Goal: Information Seeking & Learning: Learn about a topic

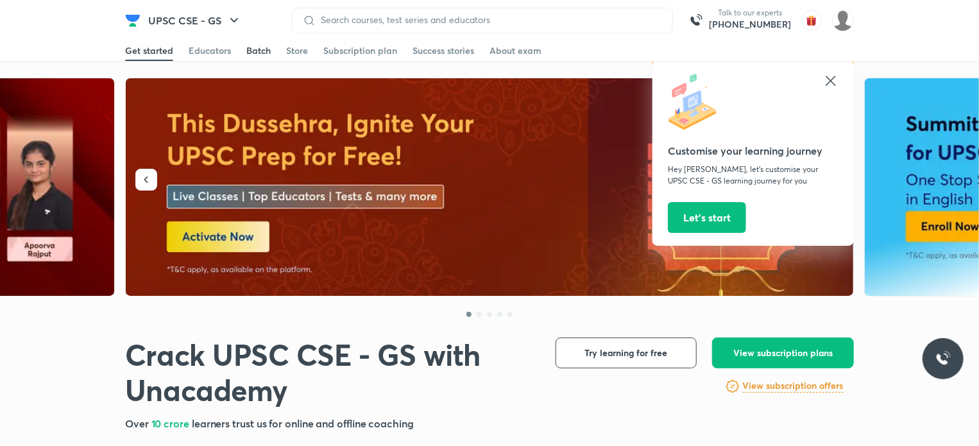
click at [259, 49] on div "Batch" at bounding box center [258, 50] width 24 height 13
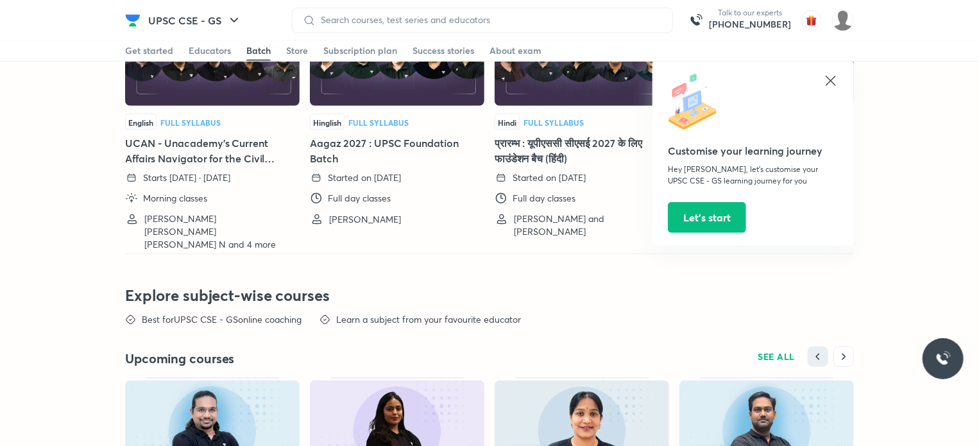
scroll to position [2991, 0]
click at [830, 82] on icon at bounding box center [831, 81] width 10 height 10
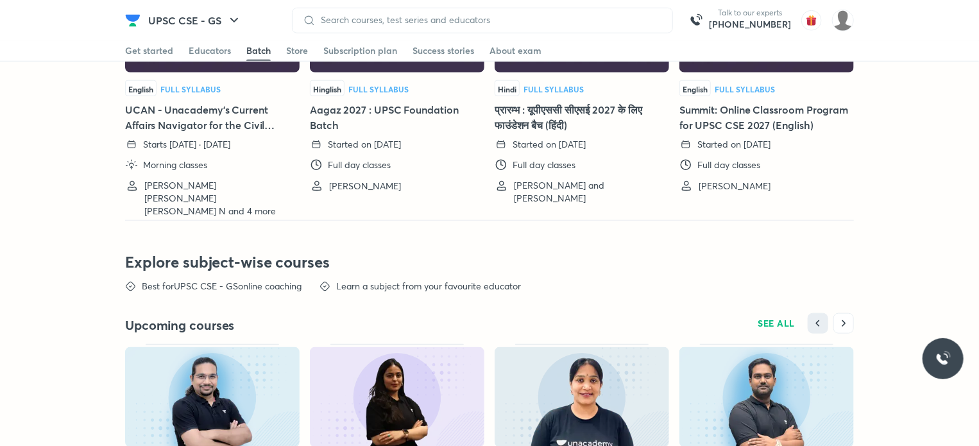
scroll to position [2800, 0]
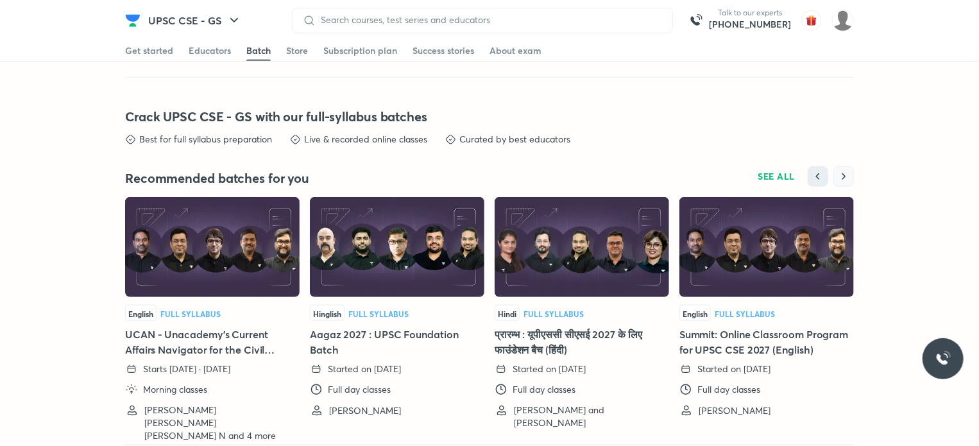
click at [845, 170] on icon "button" at bounding box center [844, 176] width 13 height 13
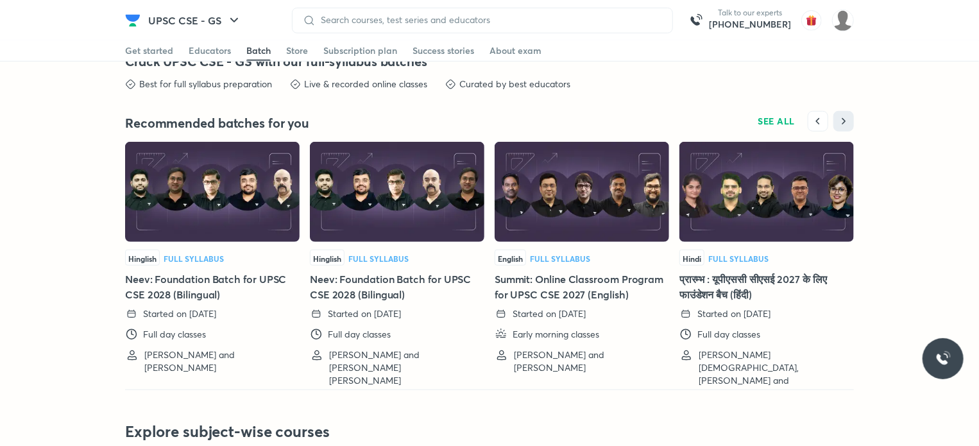
scroll to position [2857, 0]
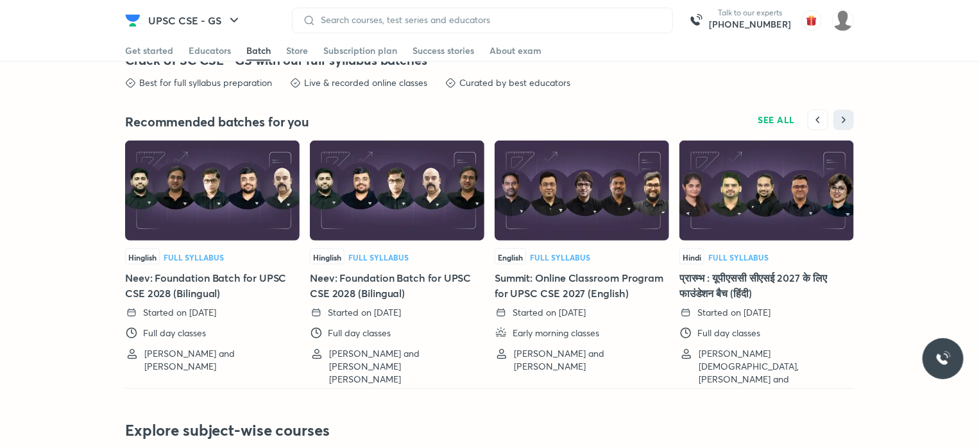
click at [404, 270] on h5 "Neev: Foundation Batch for UPSC CSE 2028 (Bilingual)" at bounding box center [397, 285] width 175 height 31
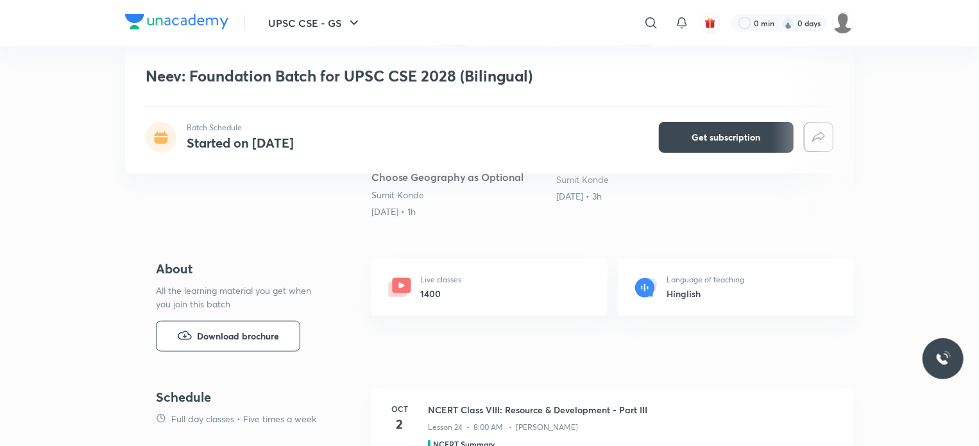
scroll to position [386, 0]
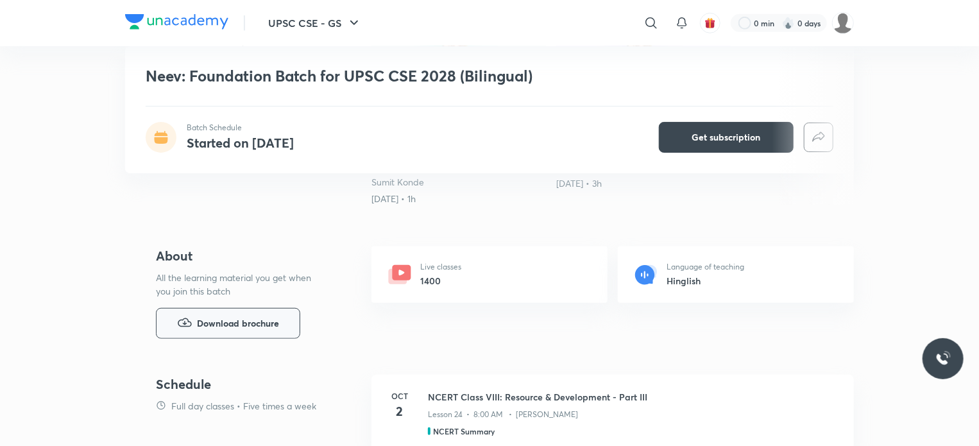
click at [264, 313] on button "Download brochure" at bounding box center [228, 323] width 144 height 31
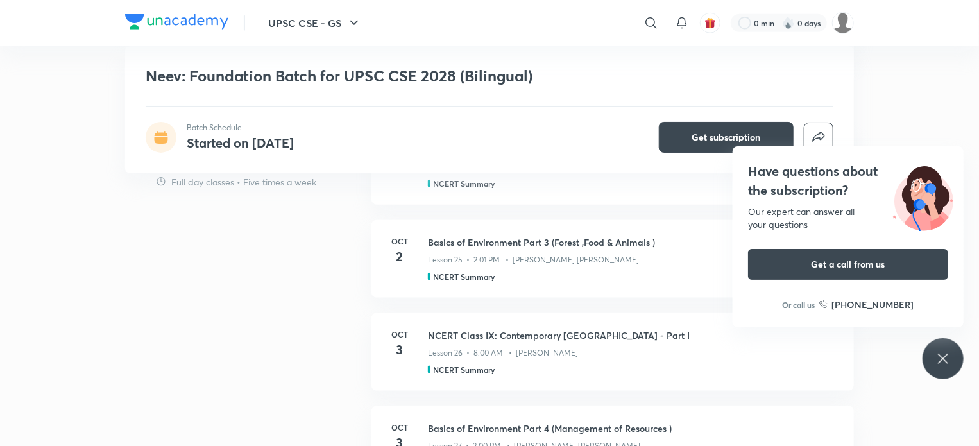
scroll to position [0, 0]
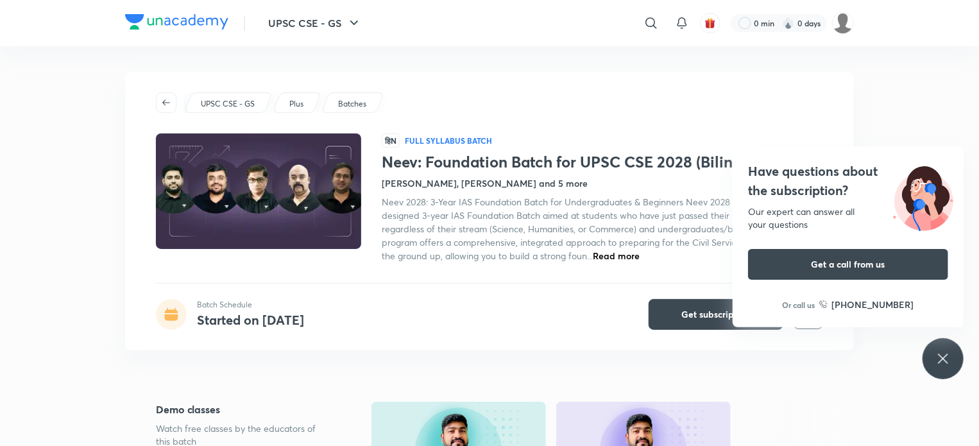
click at [407, 183] on h4 "[PERSON_NAME], [PERSON_NAME] and 5 more" at bounding box center [485, 182] width 206 height 13
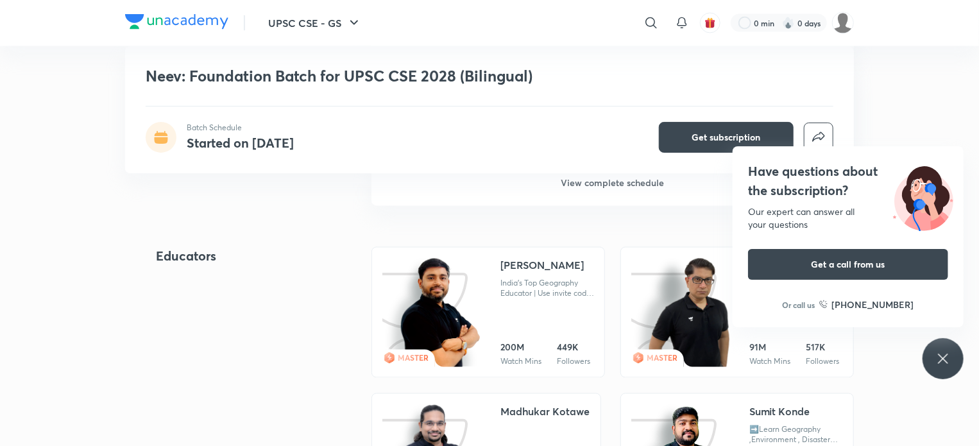
scroll to position [1178, 0]
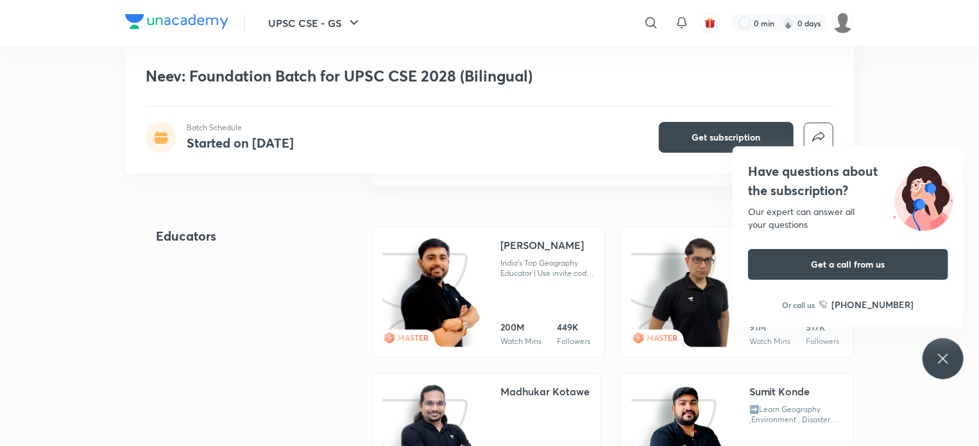
click at [535, 268] on div "India's Top Geography Educator | Use invite code - 'SGYT10' to Unlock my Free C…" at bounding box center [548, 269] width 94 height 21
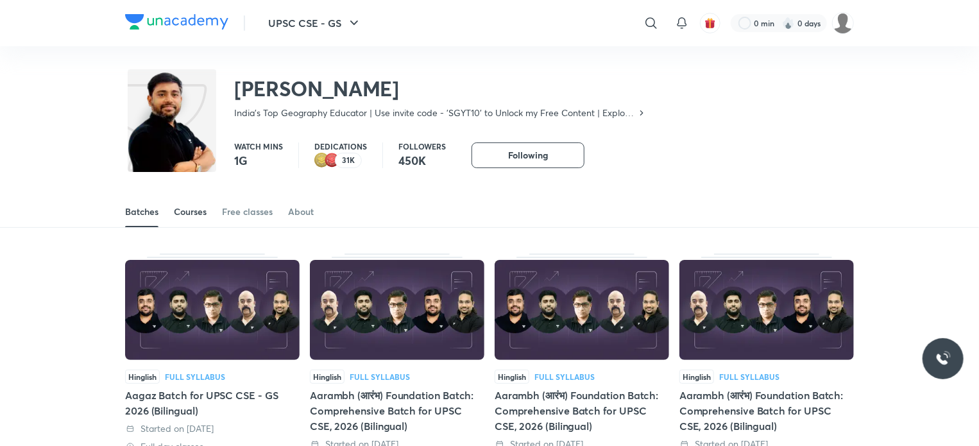
click at [197, 220] on link "Courses" at bounding box center [190, 211] width 33 height 31
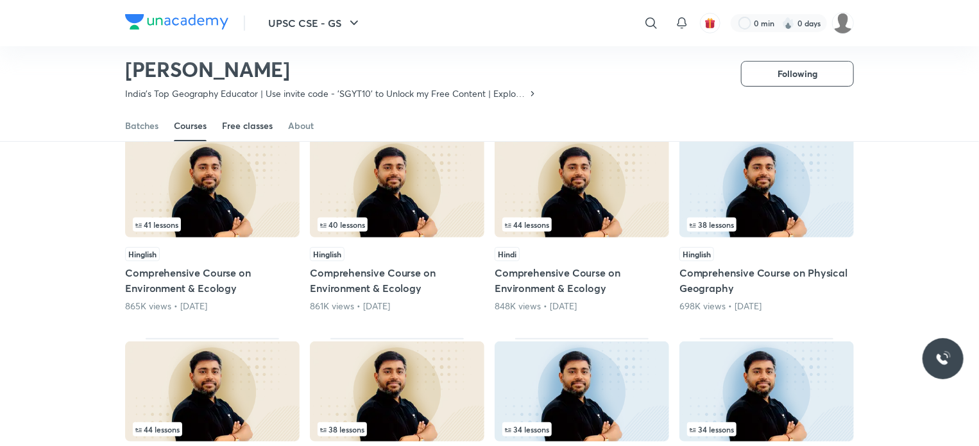
scroll to position [123, 0]
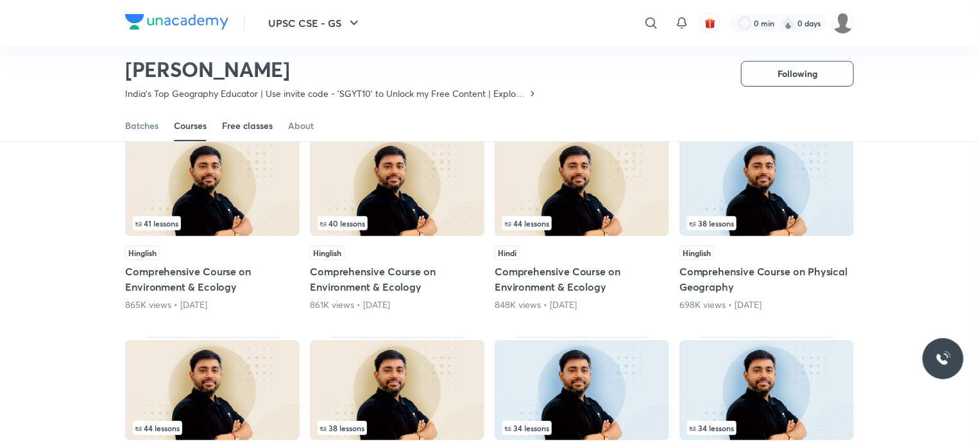
click at [247, 122] on div "Free classes" at bounding box center [247, 125] width 51 height 13
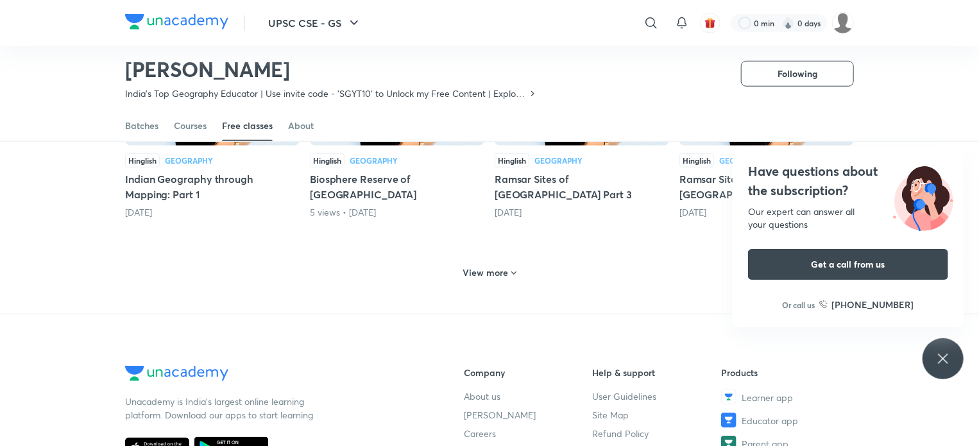
scroll to position [628, 0]
click at [495, 271] on h6 "View more" at bounding box center [486, 273] width 46 height 13
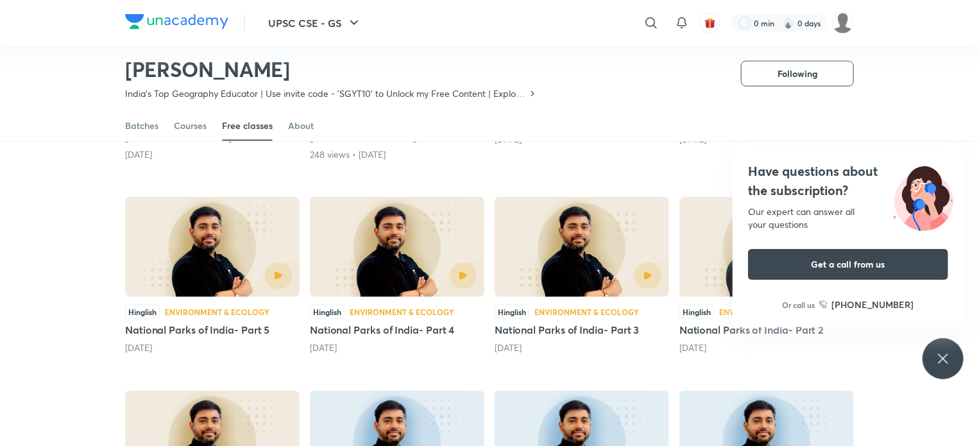
scroll to position [904, 0]
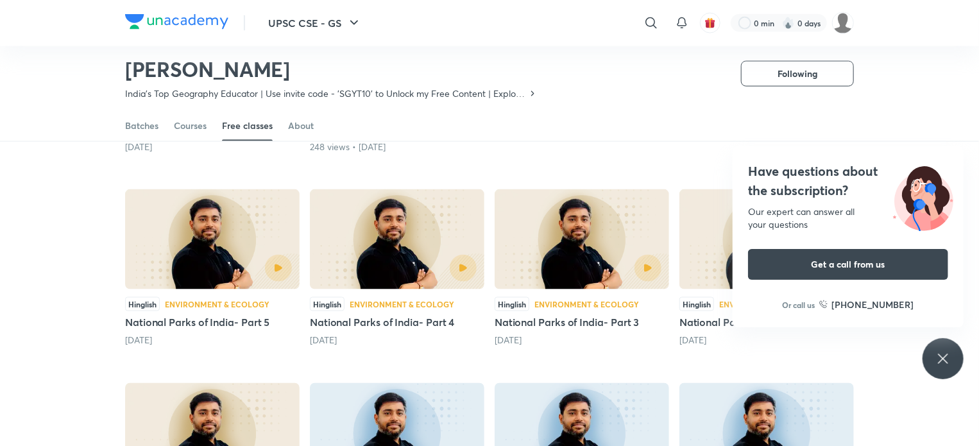
click at [947, 356] on icon at bounding box center [943, 358] width 15 height 15
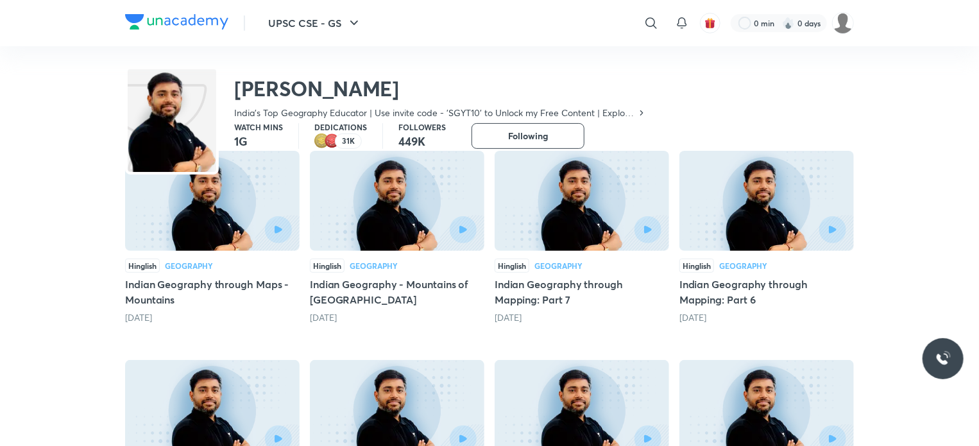
scroll to position [0, 0]
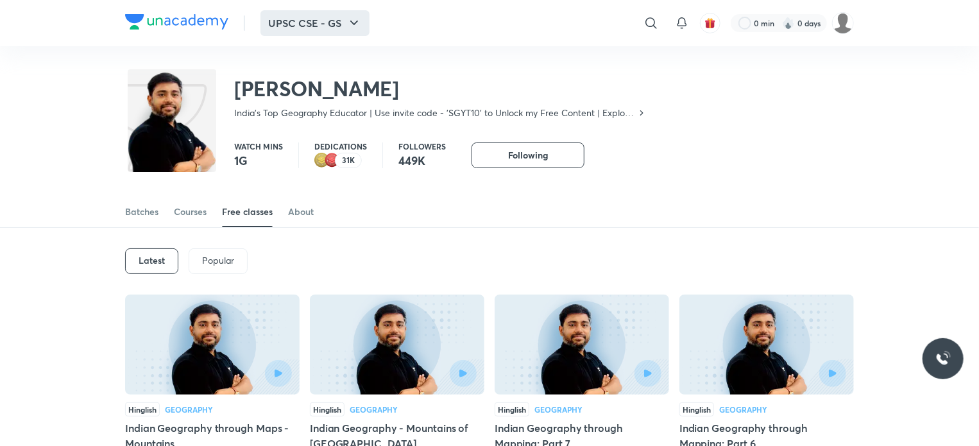
click at [314, 19] on button "UPSC CSE - GS" at bounding box center [315, 23] width 109 height 26
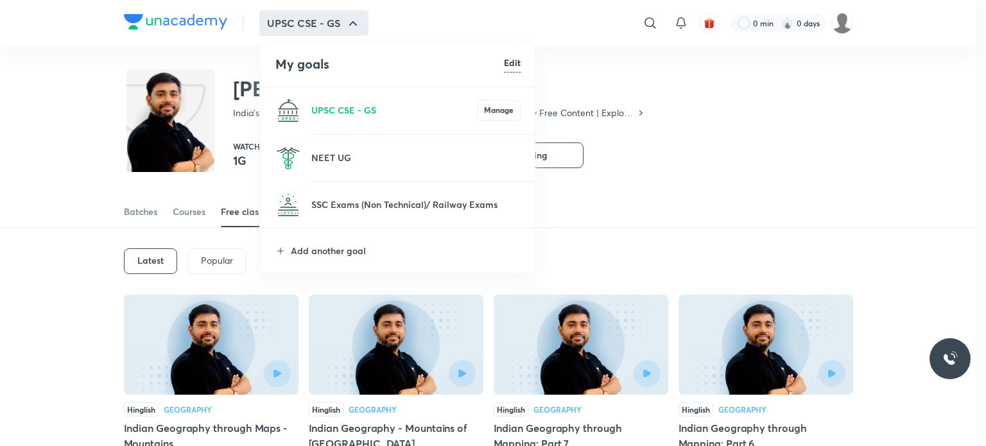
click at [314, 19] on div at bounding box center [493, 223] width 986 height 446
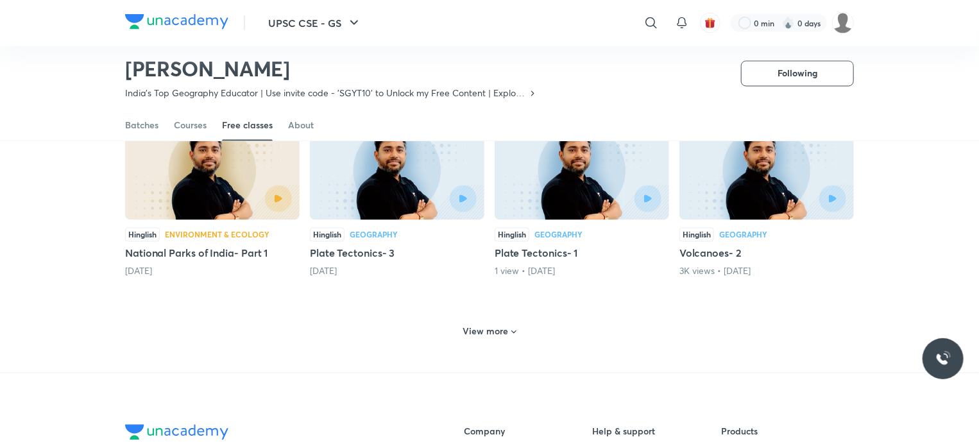
scroll to position [1504, 0]
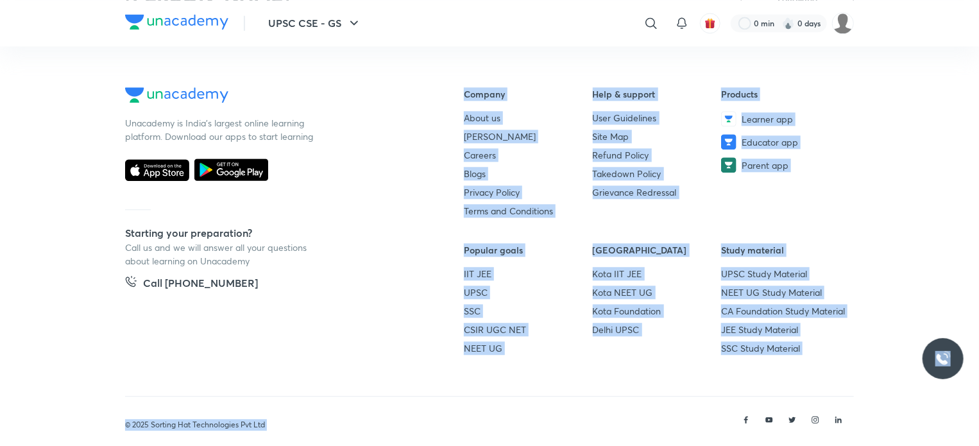
drag, startPoint x: 450, startPoint y: 67, endPoint x: 847, endPoint y: 399, distance: 517.5
click at [847, 399] on footer "Unacademy is India’s largest online learning platform. Download our apps to sta…" at bounding box center [489, 249] width 979 height 427
click at [847, 243] on h6 "Study material" at bounding box center [785, 249] width 129 height 13
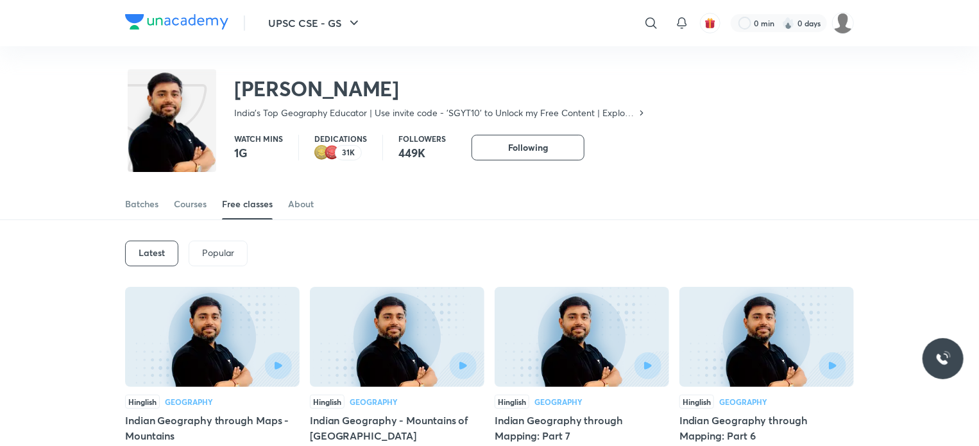
scroll to position [0, 0]
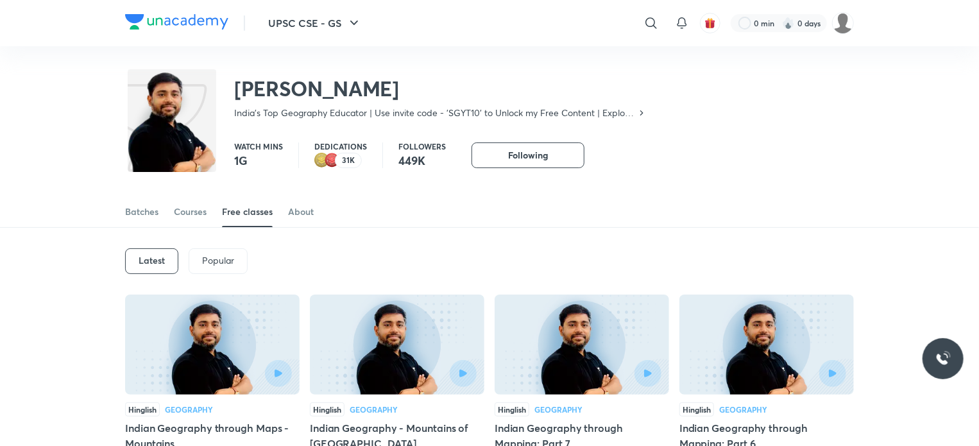
click at [642, 112] on icon at bounding box center [642, 113] width 10 height 10
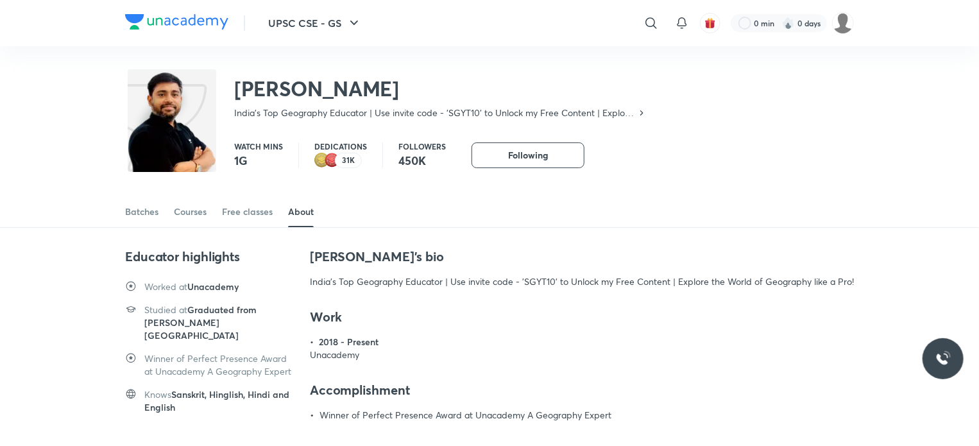
drag, startPoint x: 131, startPoint y: 257, endPoint x: 209, endPoint y: 399, distance: 161.7
click at [209, 399] on div "Educator highlights Worked at Unacademy Studied at Graduated from Rajiv Gandhi …" at bounding box center [209, 331] width 169 height 166
click at [209, 399] on h6 "Knows Sanskrit, Hinglish, Hindi and English" at bounding box center [219, 401] width 150 height 26
click at [247, 218] on link "Free classes" at bounding box center [247, 211] width 51 height 31
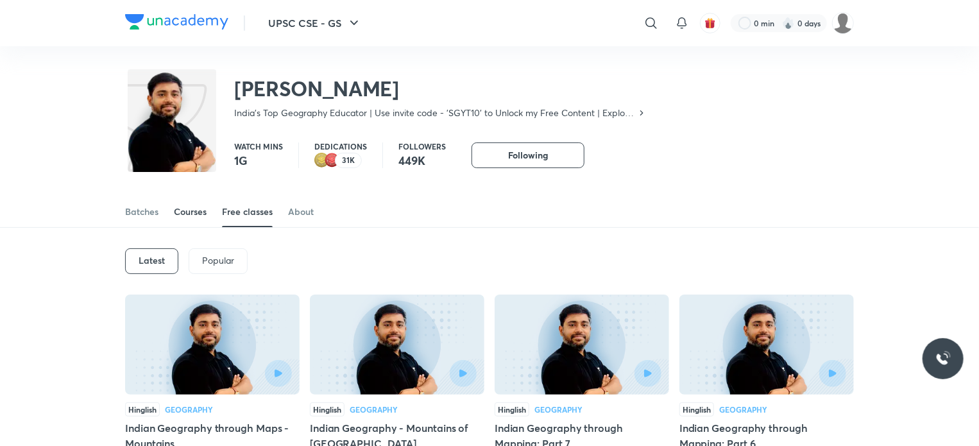
click at [199, 215] on div "Courses" at bounding box center [190, 211] width 33 height 13
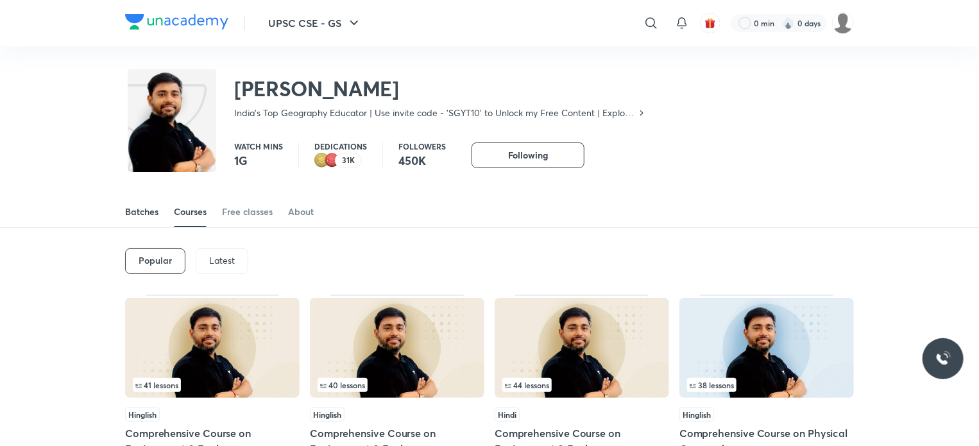
click at [150, 208] on div "Batches" at bounding box center [141, 211] width 33 height 13
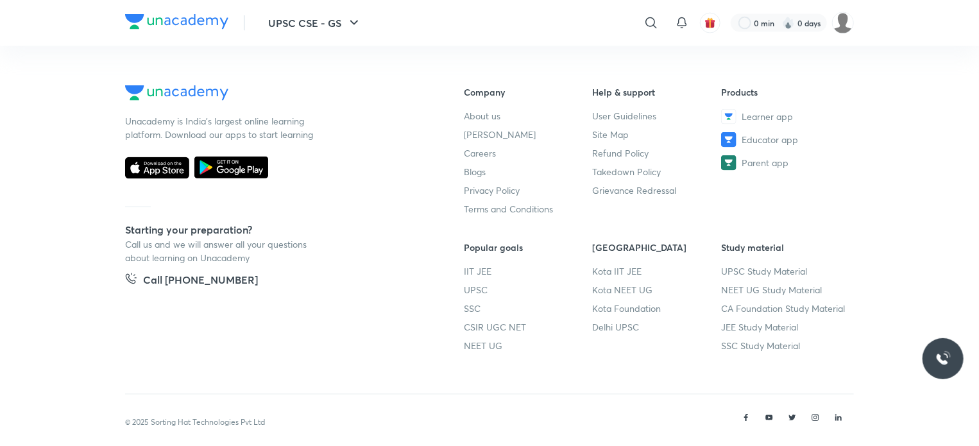
scroll to position [1024, 0]
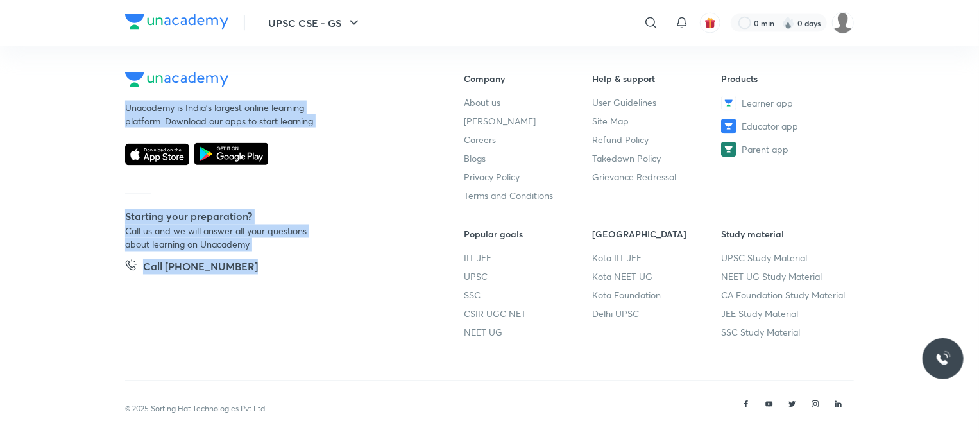
drag, startPoint x: 124, startPoint y: 105, endPoint x: 277, endPoint y: 294, distance: 243.2
click at [277, 294] on footer "Unacademy is India’s largest online learning platform. Download our apps to sta…" at bounding box center [489, 234] width 979 height 427
click at [277, 294] on div "Unacademy is India’s largest online learning platform. Download our apps to sta…" at bounding box center [274, 218] width 298 height 293
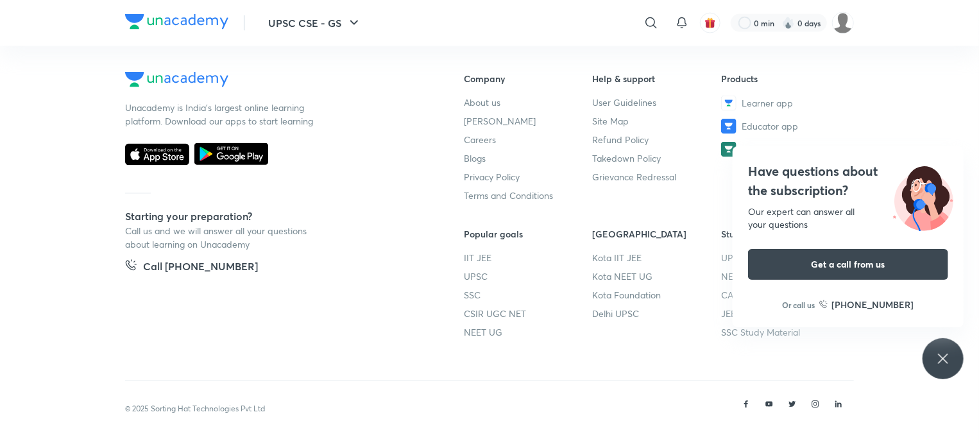
drag, startPoint x: 462, startPoint y: 89, endPoint x: 946, endPoint y: 383, distance: 566.2
click at [946, 383] on footer "Unacademy is India’s largest online learning platform. Download our apps to sta…" at bounding box center [489, 234] width 979 height 427
click at [592, 402] on div "© 2025 Sorting Hat Technologies Pvt Ltd" at bounding box center [489, 410] width 729 height 26
click at [944, 354] on icon at bounding box center [943, 358] width 15 height 15
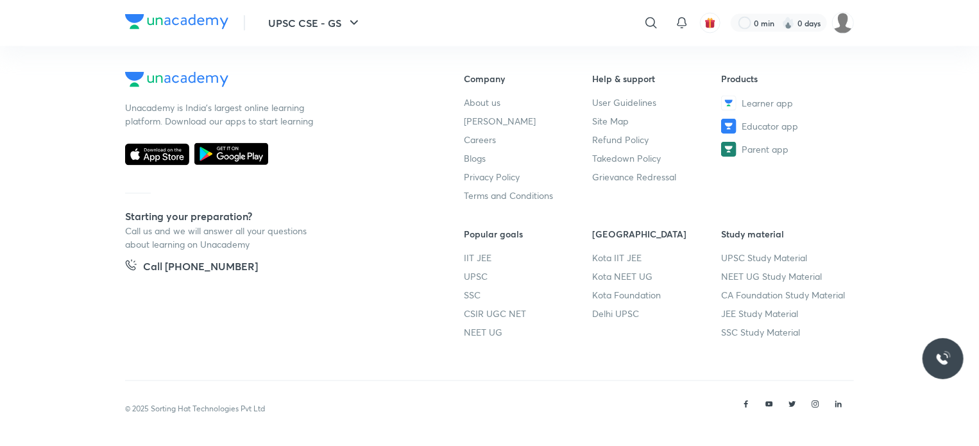
drag, startPoint x: 860, startPoint y: 406, endPoint x: 721, endPoint y: 393, distance: 139.3
click at [721, 393] on footer "Unacademy is India’s largest online learning platform. Download our apps to sta…" at bounding box center [489, 234] width 979 height 427
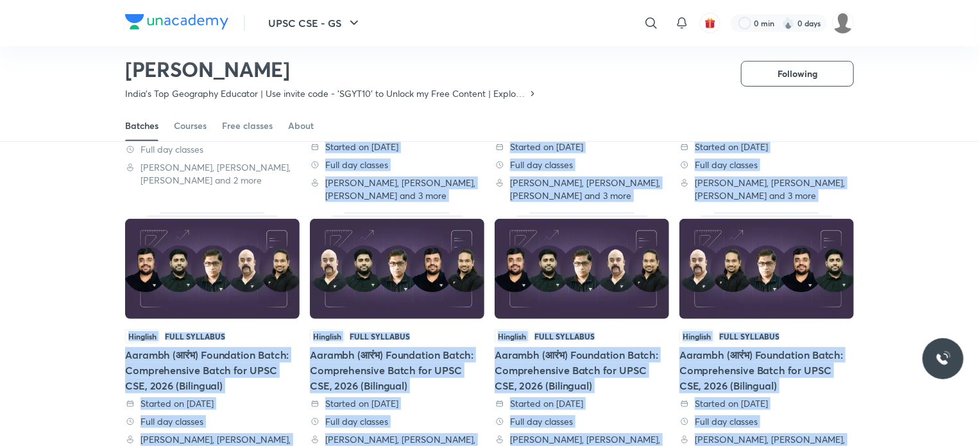
scroll to position [0, 0]
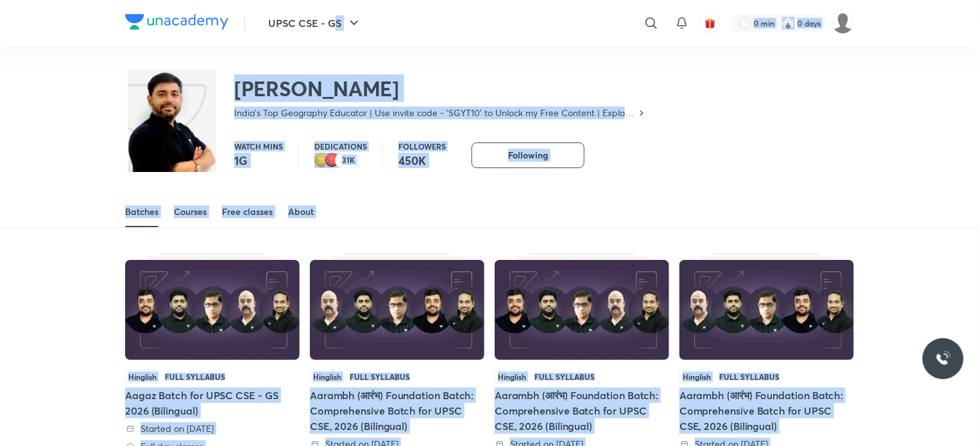
drag, startPoint x: 126, startPoint y: 405, endPoint x: 336, endPoint y: -78, distance: 526.0
click at [694, 129] on div "Sudarshan Gurjar India's Top Geography Educator | Use invite code - 'SGYT10' to…" at bounding box center [489, 87] width 729 height 83
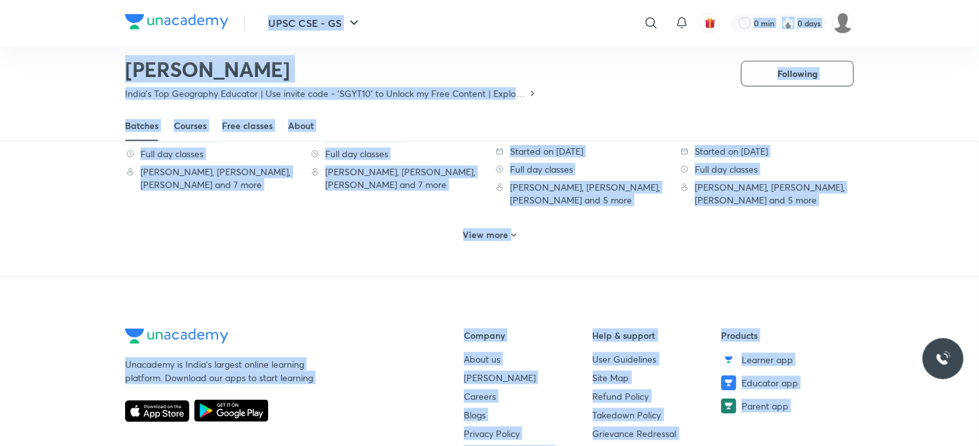
scroll to position [1024, 0]
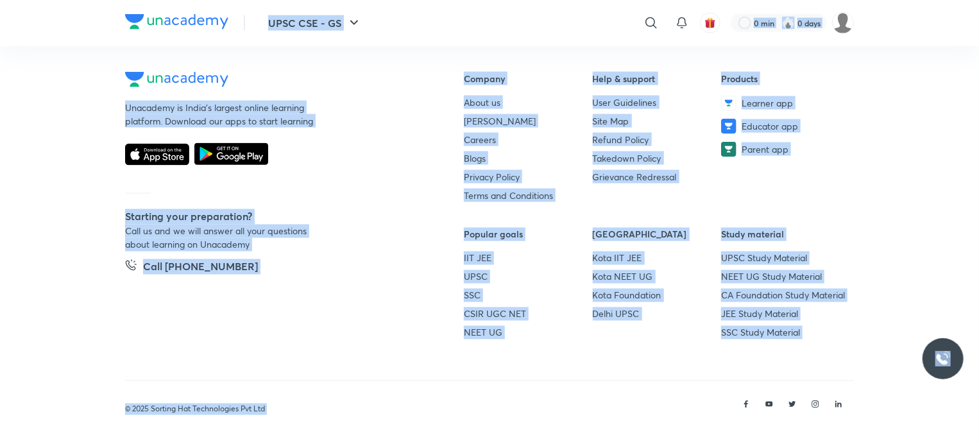
drag, startPoint x: 253, startPoint y: 13, endPoint x: 945, endPoint y: 352, distance: 770.4
click at [909, 227] on footer "Unacademy is India’s largest online learning platform. Download our apps to sta…" at bounding box center [489, 234] width 979 height 427
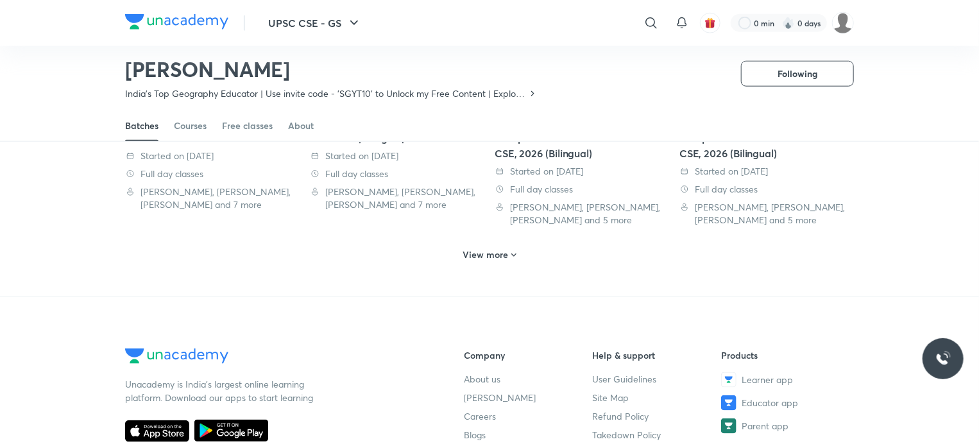
scroll to position [748, 0]
click at [512, 244] on div "View more" at bounding box center [490, 254] width 64 height 21
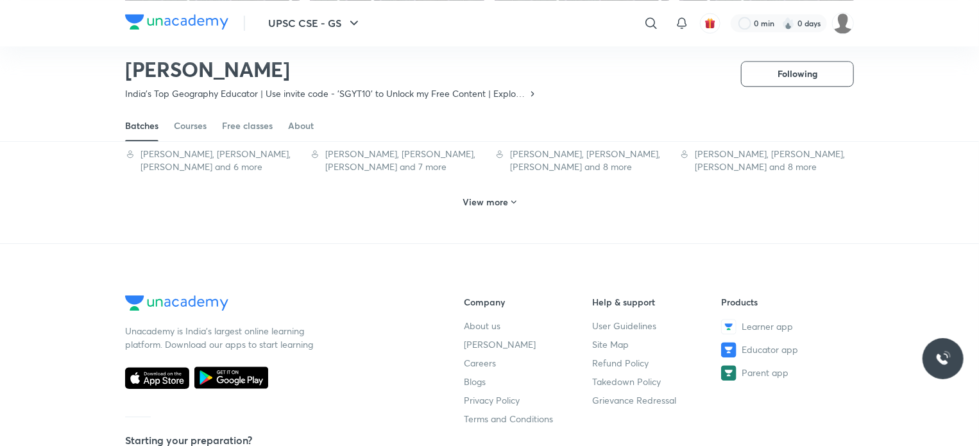
scroll to position [1570, 0]
click at [512, 191] on div "View more" at bounding box center [490, 201] width 64 height 21
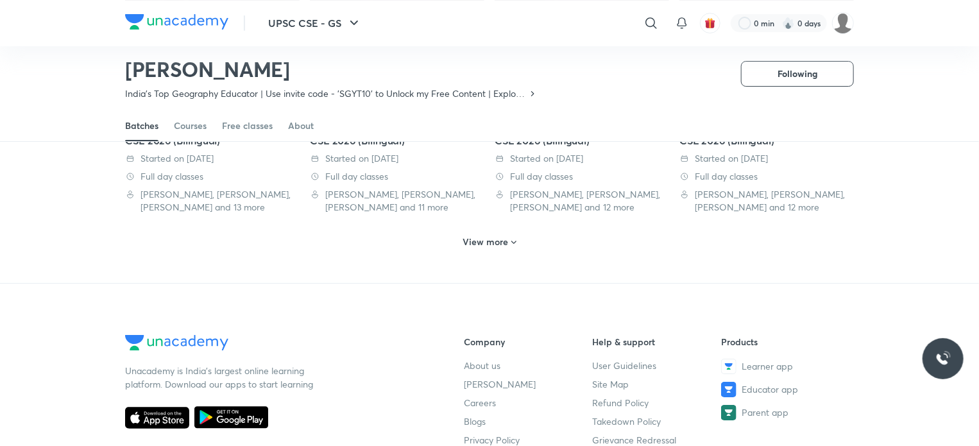
scroll to position [2294, 0]
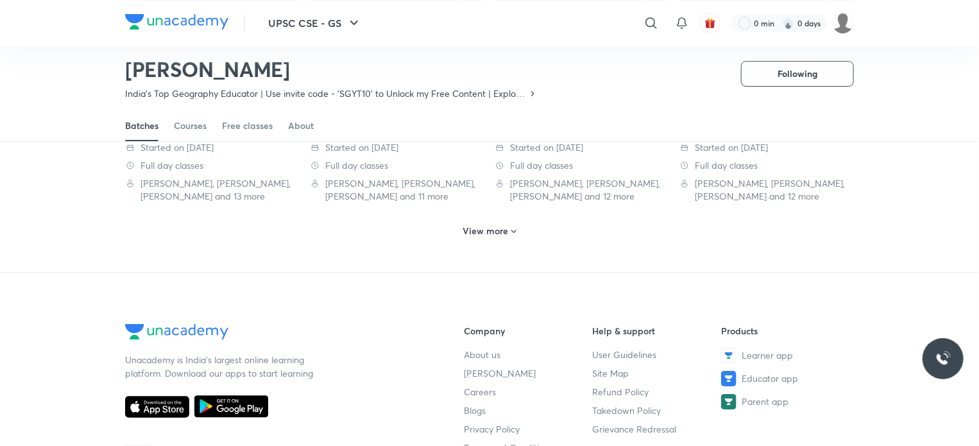
click at [512, 221] on div "View more" at bounding box center [490, 231] width 64 height 21
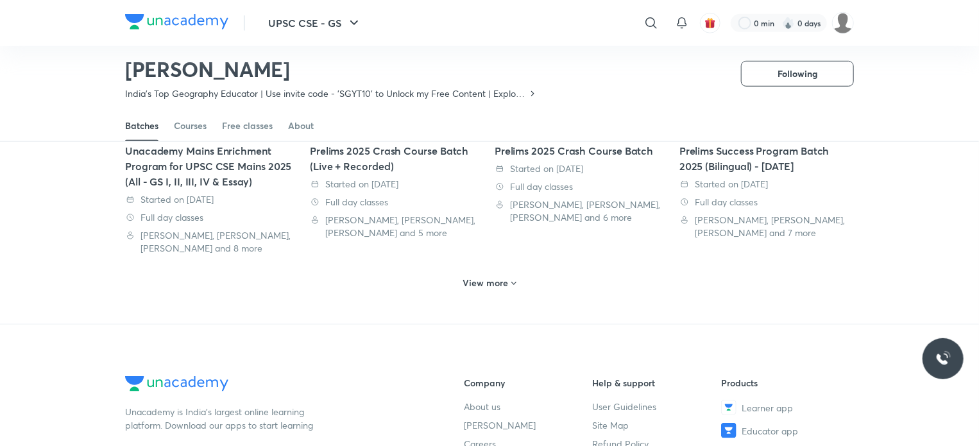
scroll to position [2981, 0]
click at [511, 272] on div "View more" at bounding box center [490, 282] width 64 height 21
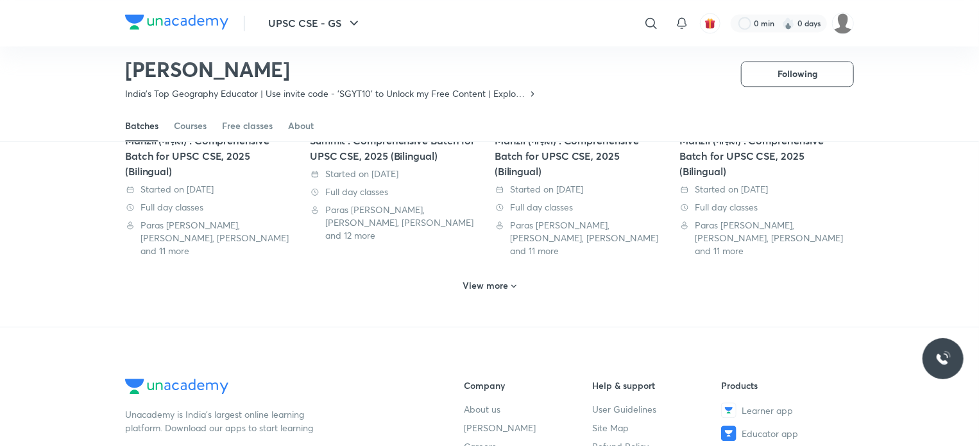
scroll to position [3757, 0]
click at [512, 275] on div "View more" at bounding box center [490, 285] width 64 height 21
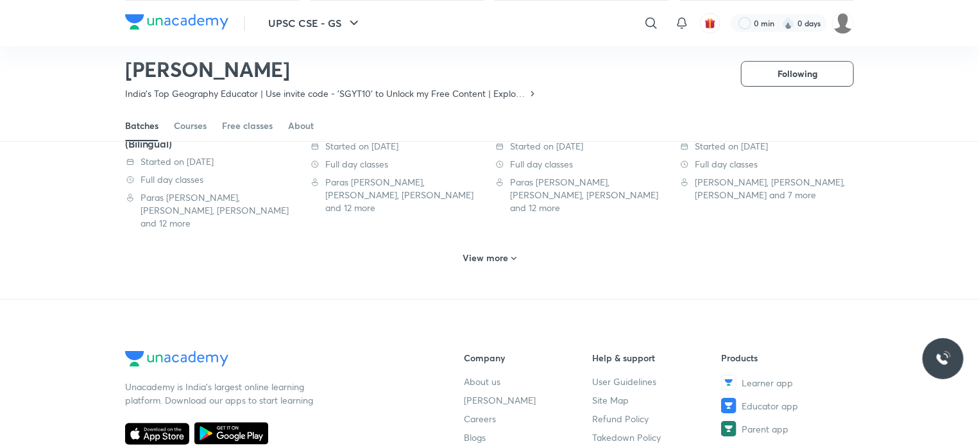
scroll to position [4594, 0]
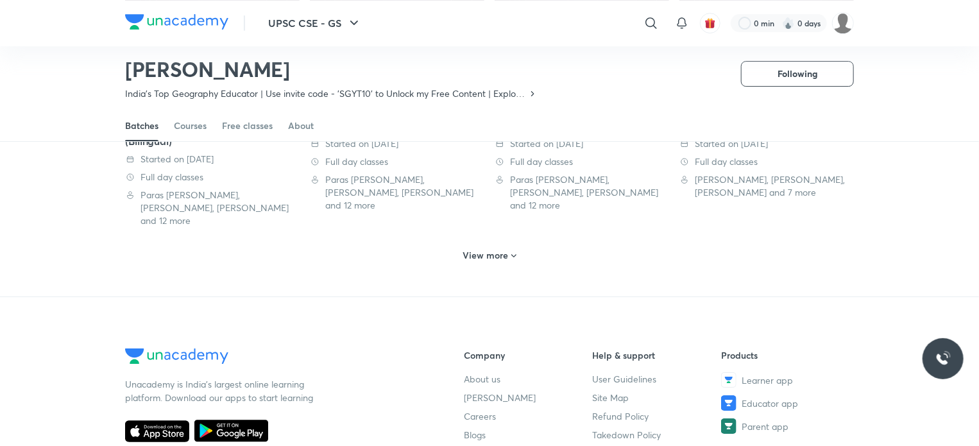
click at [512, 245] on div "View more" at bounding box center [490, 255] width 64 height 21
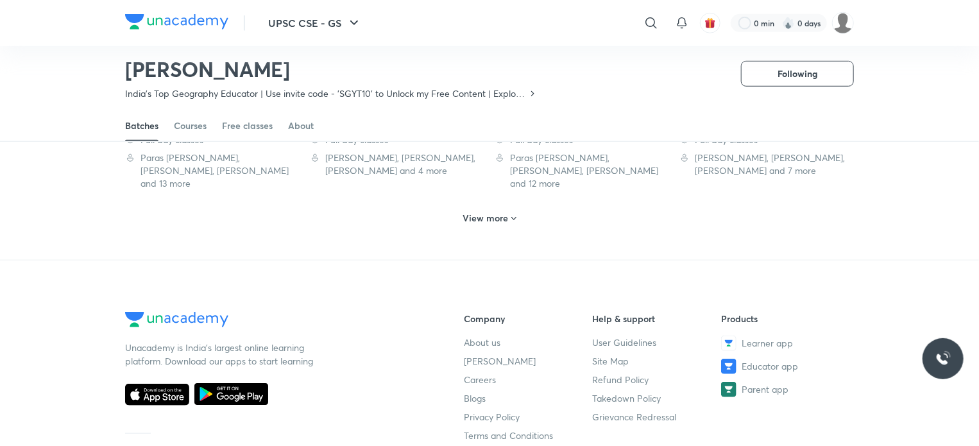
scroll to position [5342, 0]
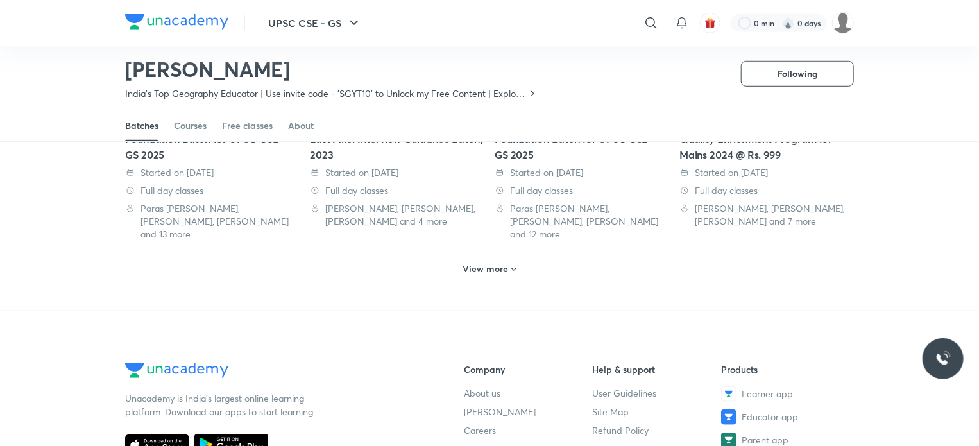
click at [513, 259] on div "View more" at bounding box center [490, 269] width 64 height 21
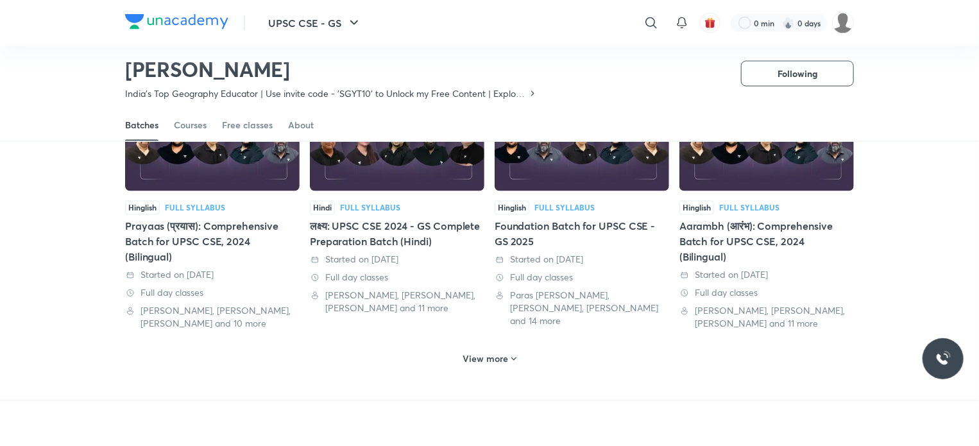
scroll to position [6002, 0]
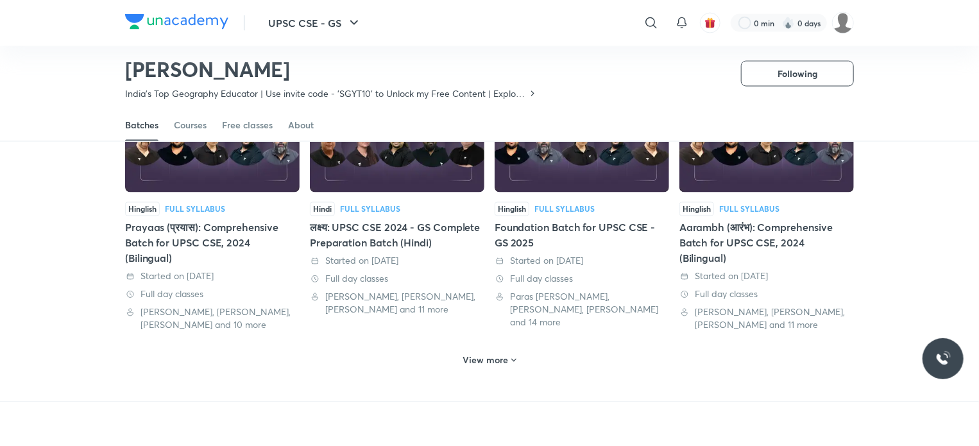
click at [512, 350] on div "View more" at bounding box center [490, 360] width 64 height 21
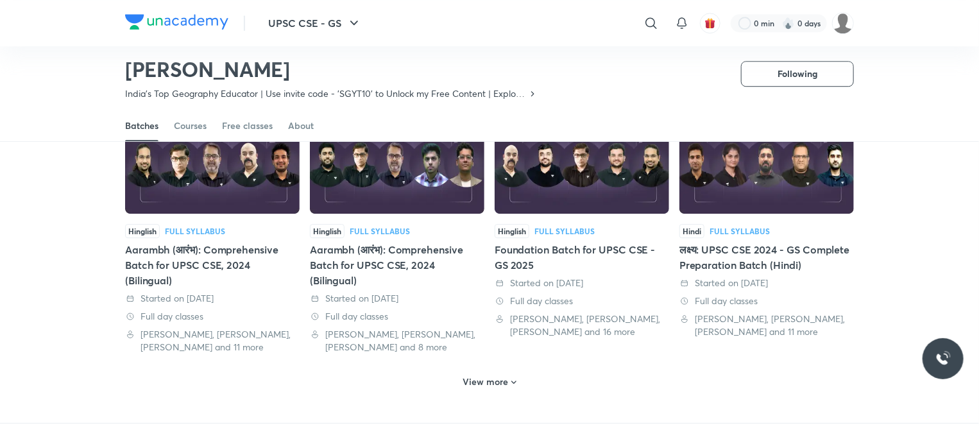
scroll to position [6750, 0]
click at [513, 371] on div "View more" at bounding box center [490, 381] width 64 height 21
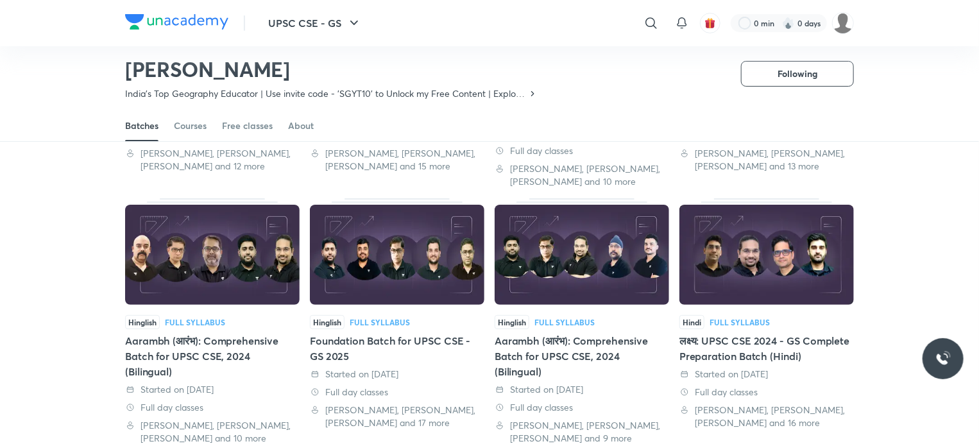
scroll to position [7503, 0]
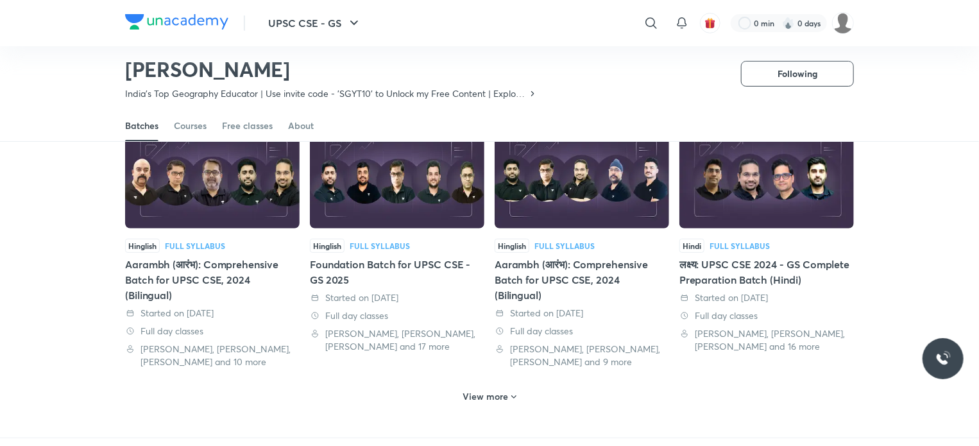
click at [513, 386] on div "View more" at bounding box center [490, 396] width 64 height 21
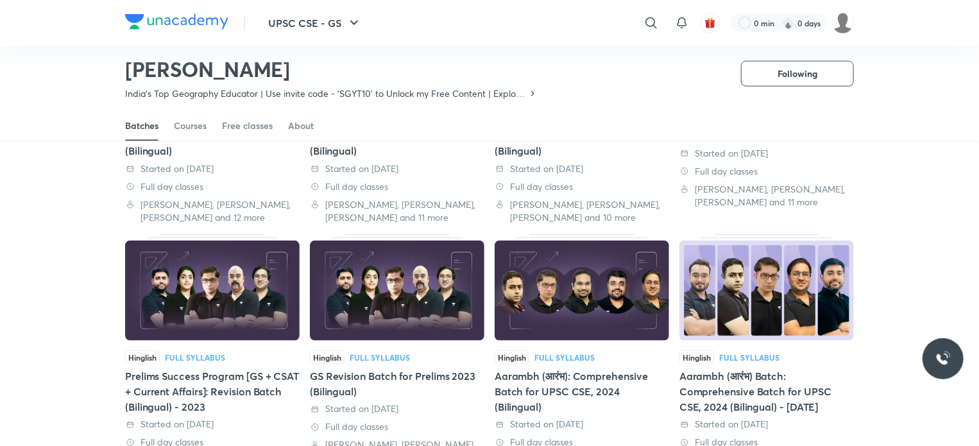
scroll to position [8261, 0]
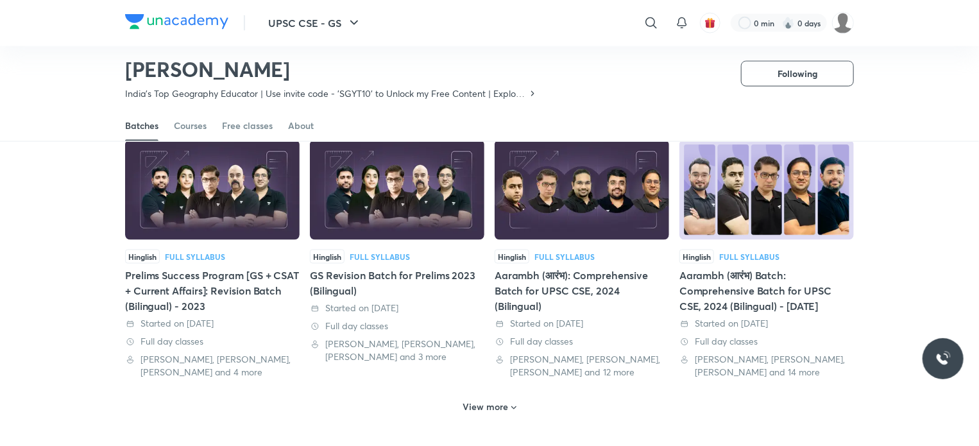
click at [513, 397] on div "View more" at bounding box center [490, 407] width 64 height 21
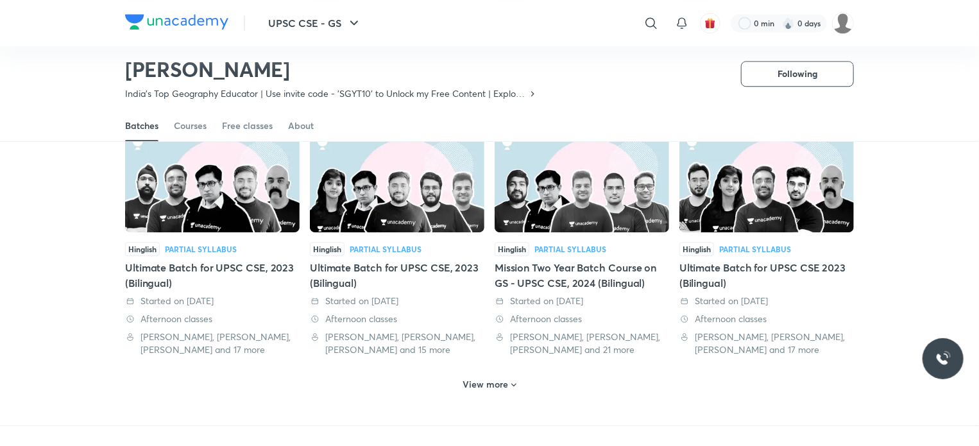
scroll to position [9098, 0]
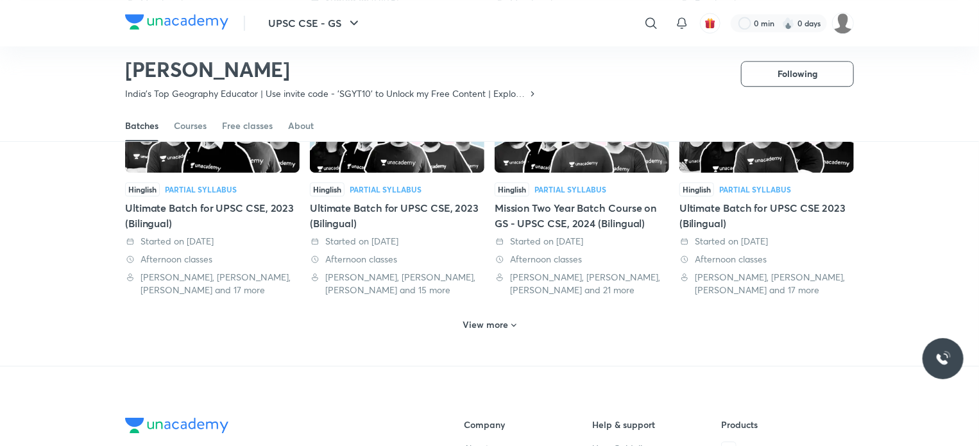
click at [512, 314] on div "View more" at bounding box center [490, 324] width 64 height 21
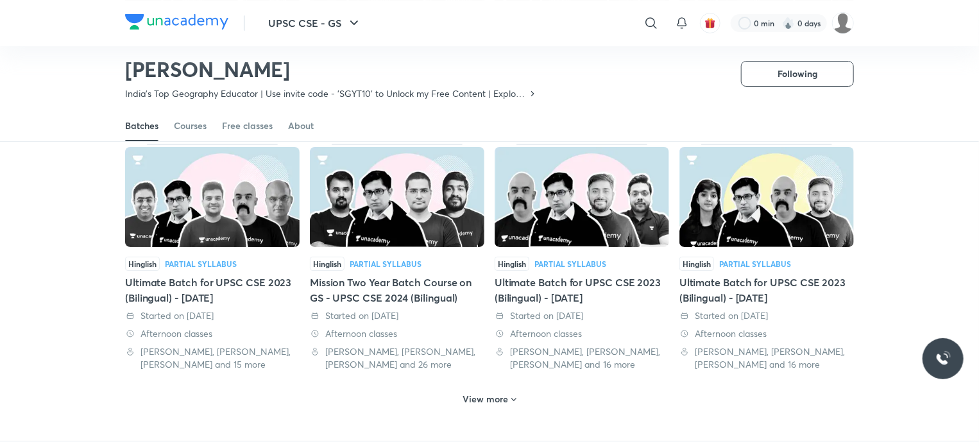
scroll to position [9800, 0]
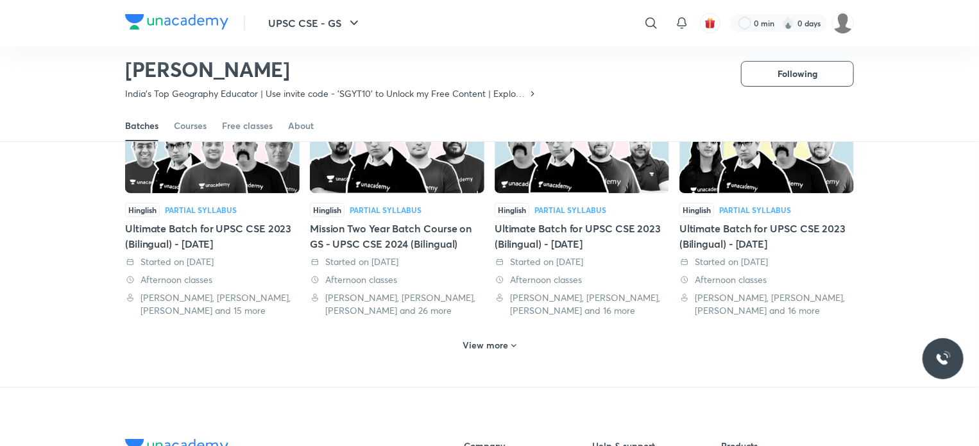
click at [513, 335] on div "View more" at bounding box center [490, 345] width 64 height 21
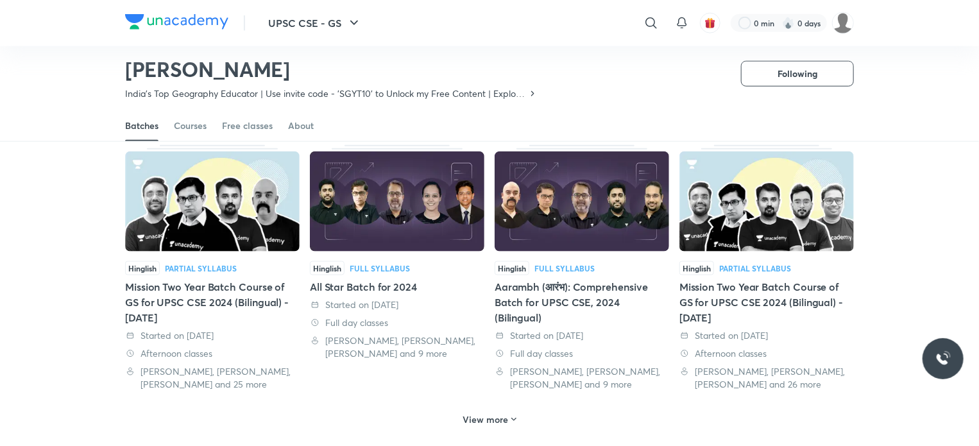
scroll to position [10524, 0]
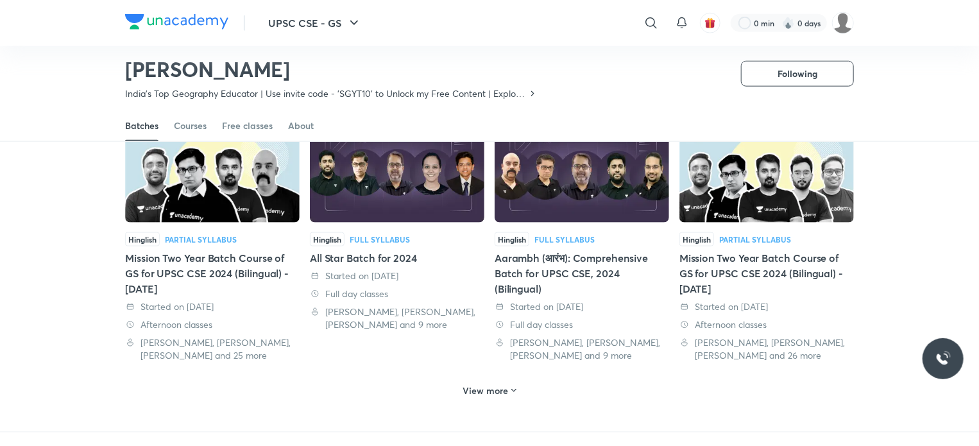
click at [512, 380] on div "View more" at bounding box center [490, 390] width 64 height 21
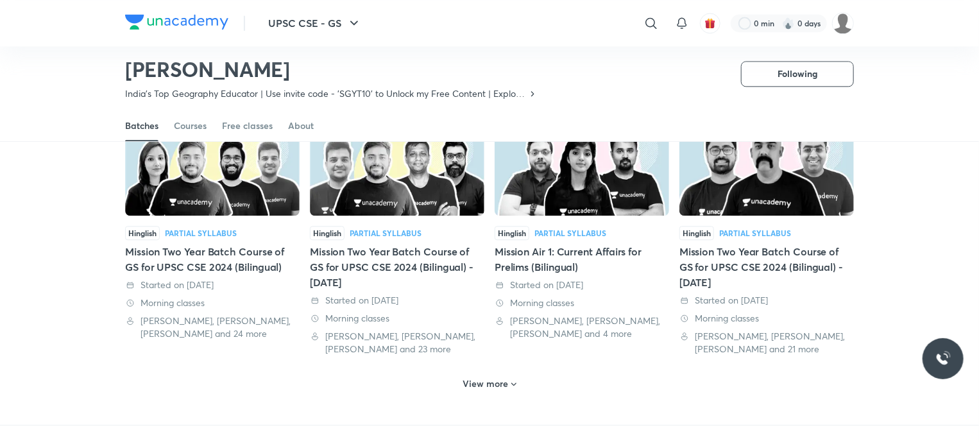
scroll to position [11308, 0]
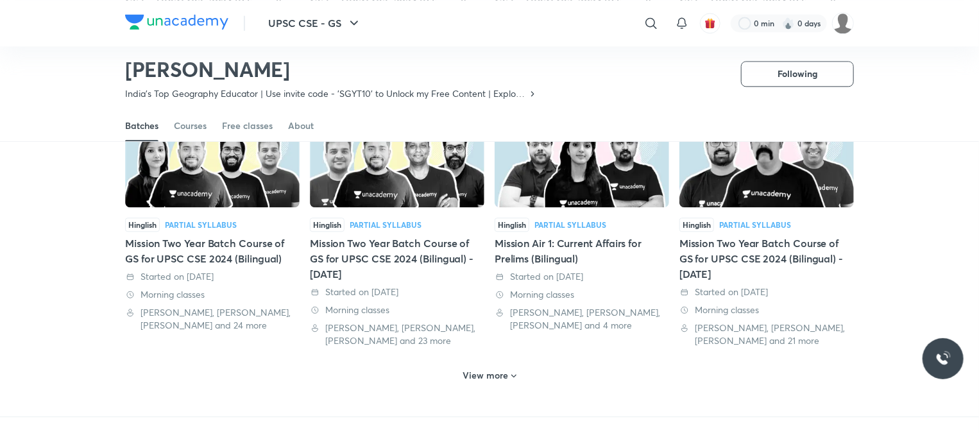
click at [512, 365] on div "View more" at bounding box center [490, 375] width 64 height 21
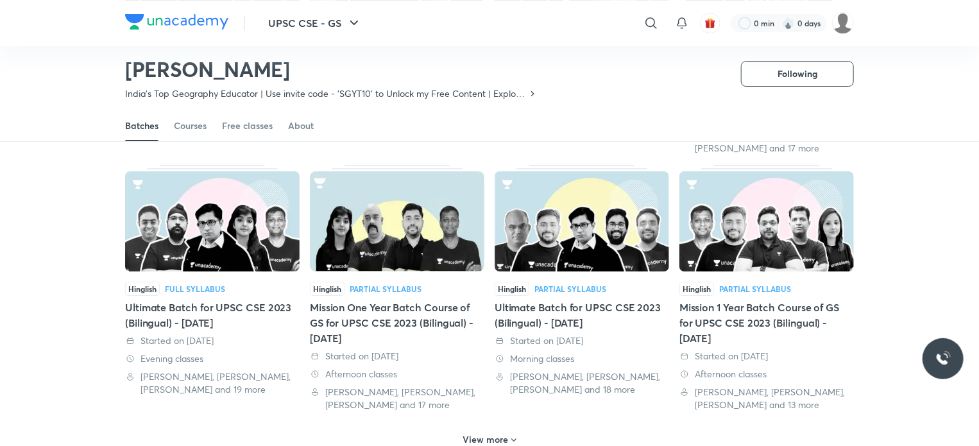
scroll to position [12014, 0]
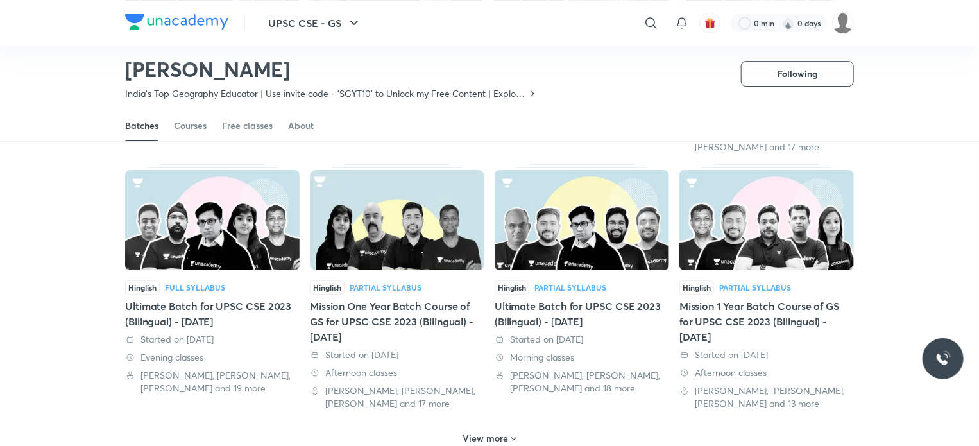
click at [513, 428] on div "View more" at bounding box center [490, 438] width 64 height 21
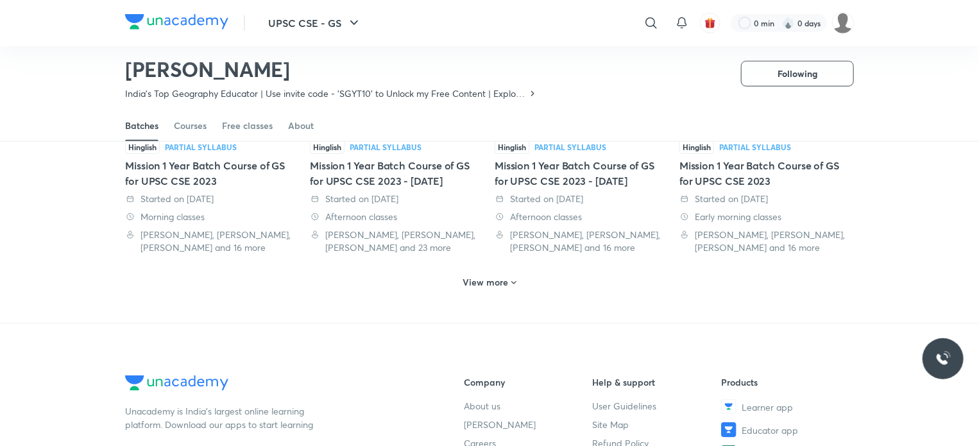
scroll to position [12914, 0]
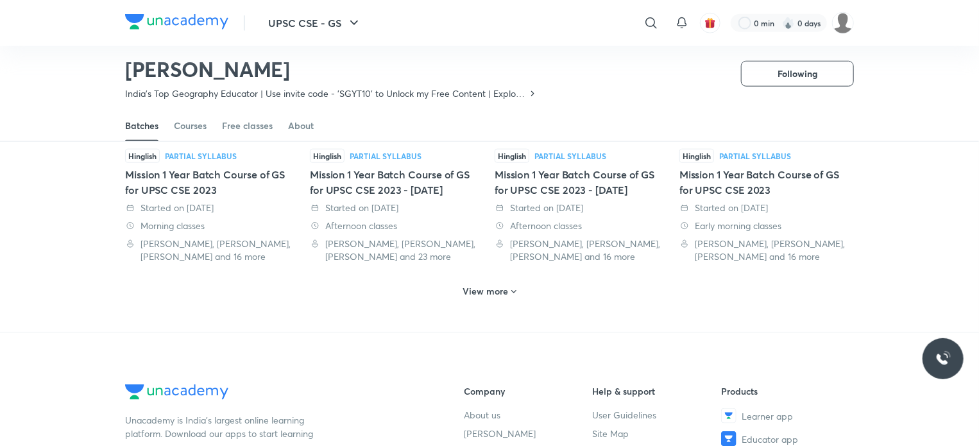
click at [511, 287] on icon at bounding box center [514, 292] width 10 height 10
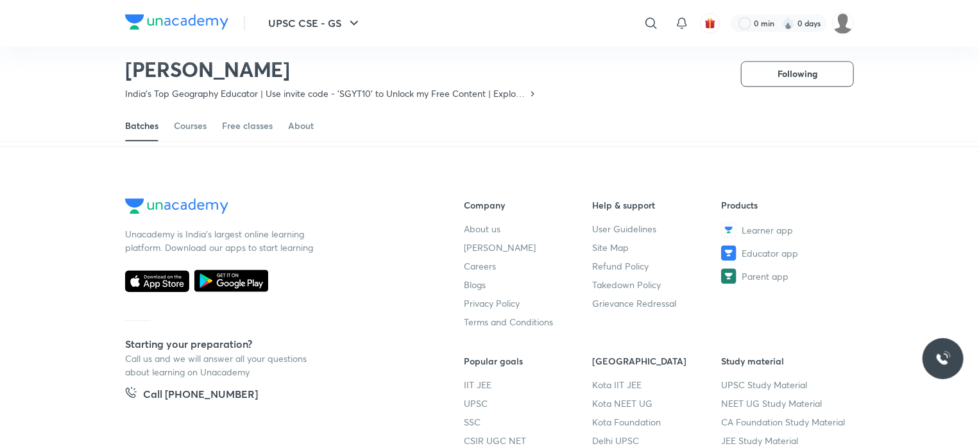
scroll to position [13861, 0]
